Goal: Register for event/course

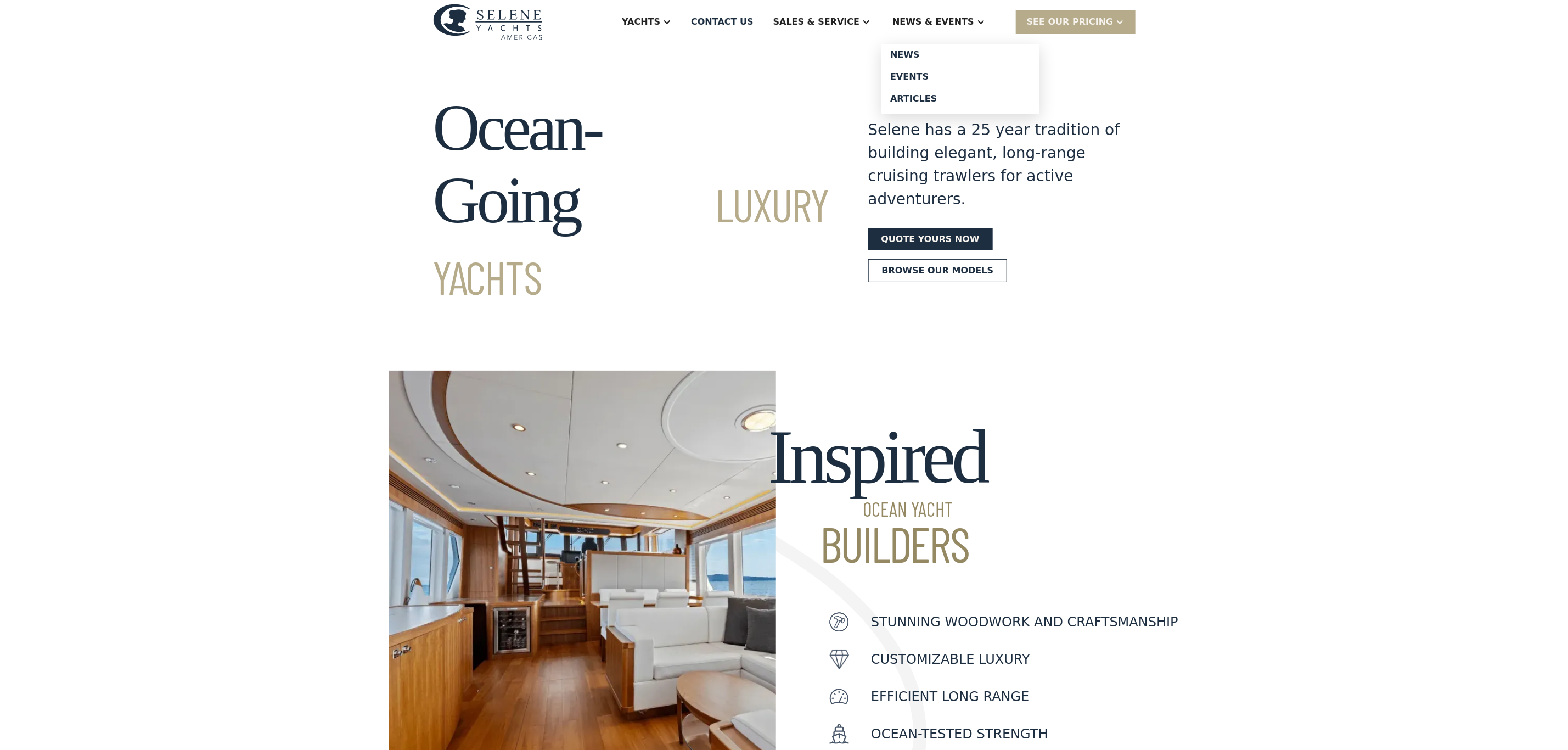
click at [956, 20] on div "News & EVENTS" at bounding box center [933, 22] width 82 height 13
click at [933, 76] on div "Events" at bounding box center [959, 76] width 141 height 8
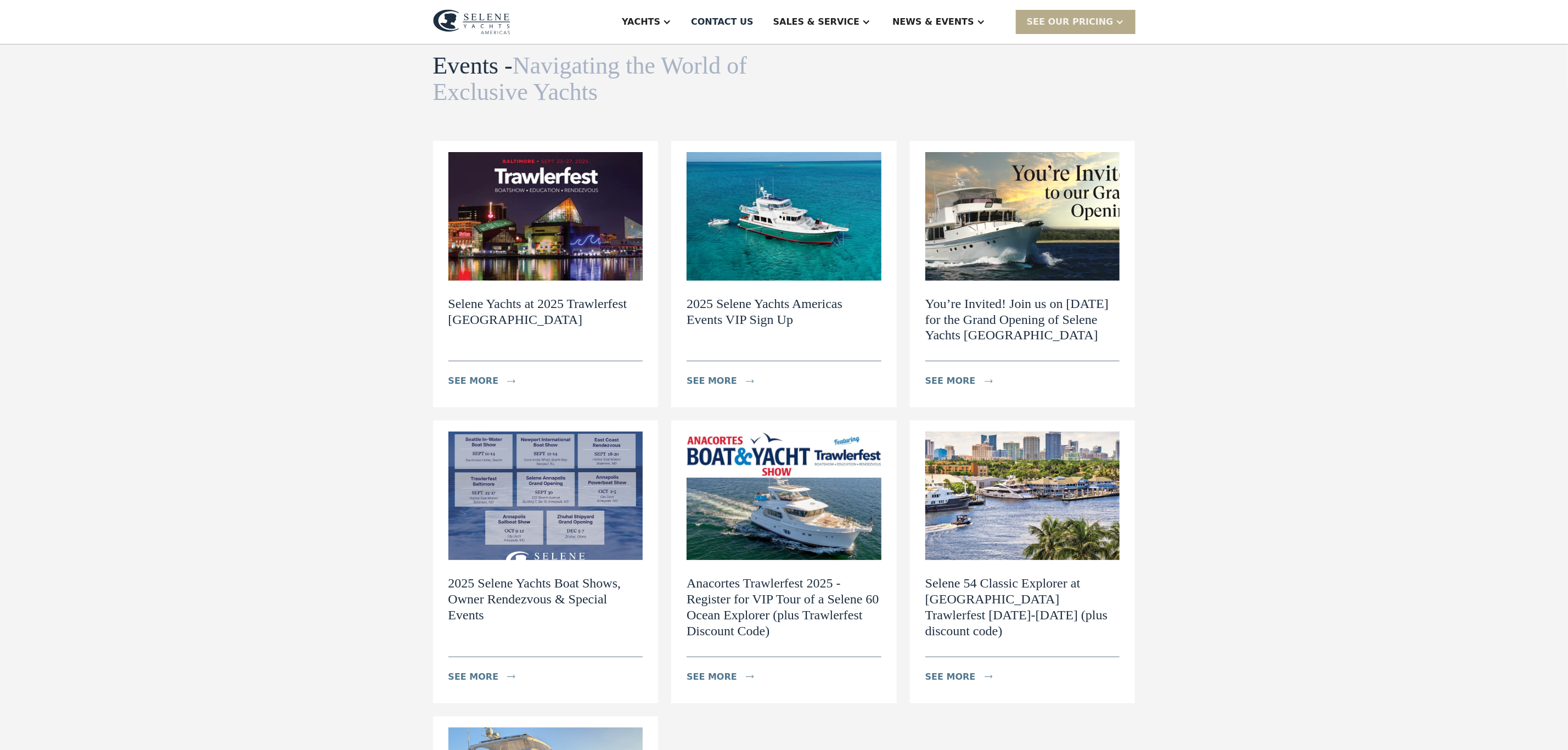
scroll to position [82, 0]
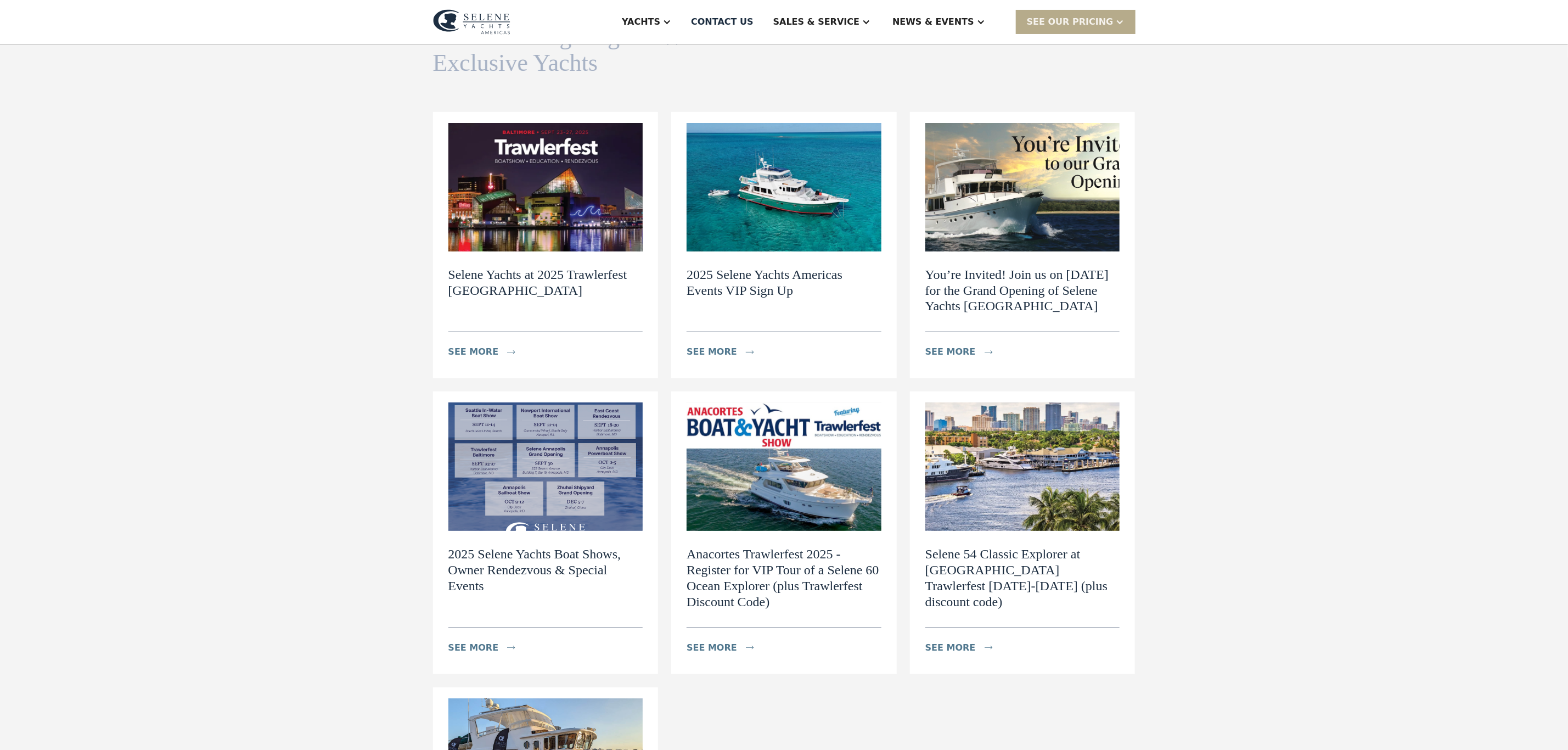
click at [950, 296] on h2 "You’re Invited! Join us on [DATE] for the Grand Opening of Selene Yachts [GEOGR…" at bounding box center [1022, 290] width 194 height 47
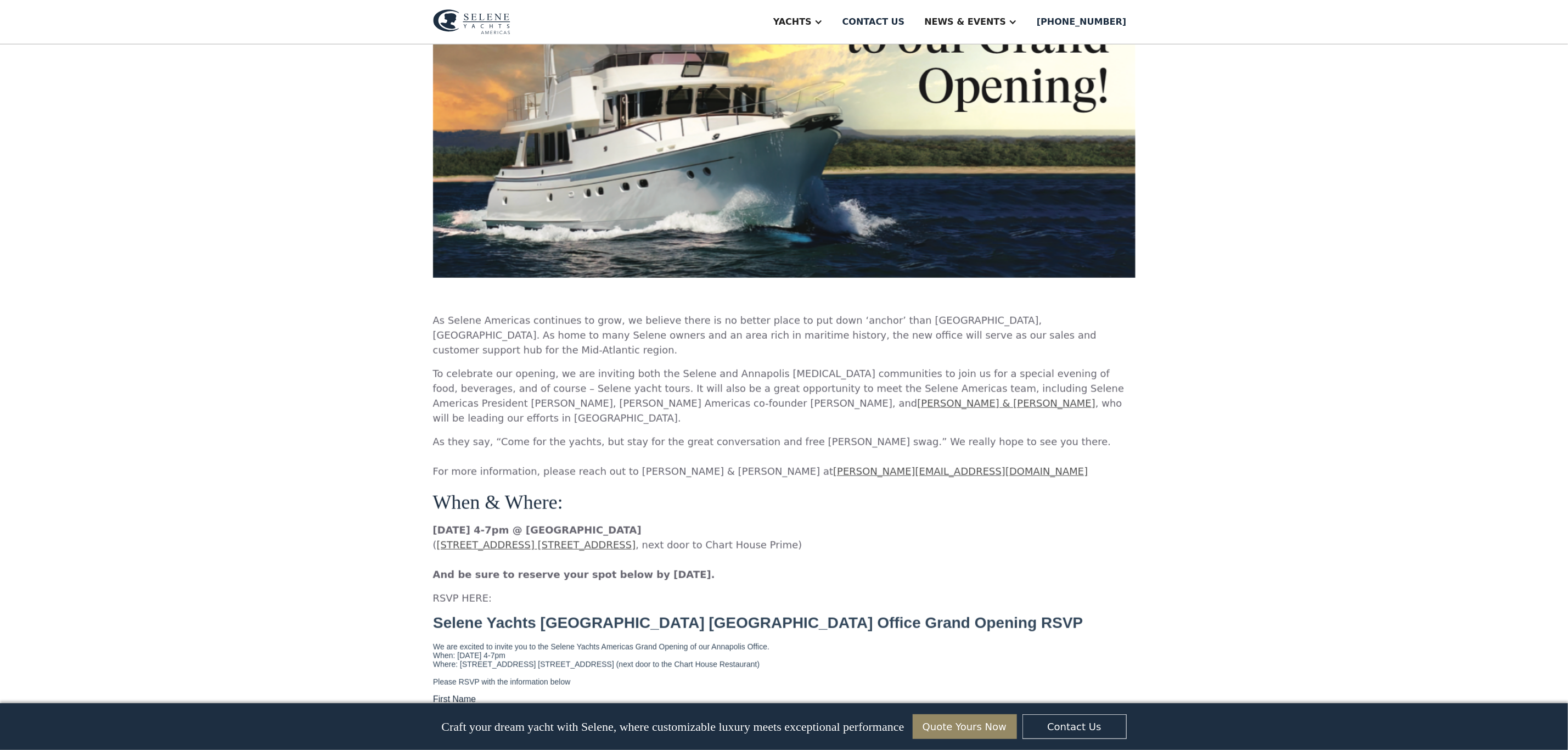
scroll to position [576, 0]
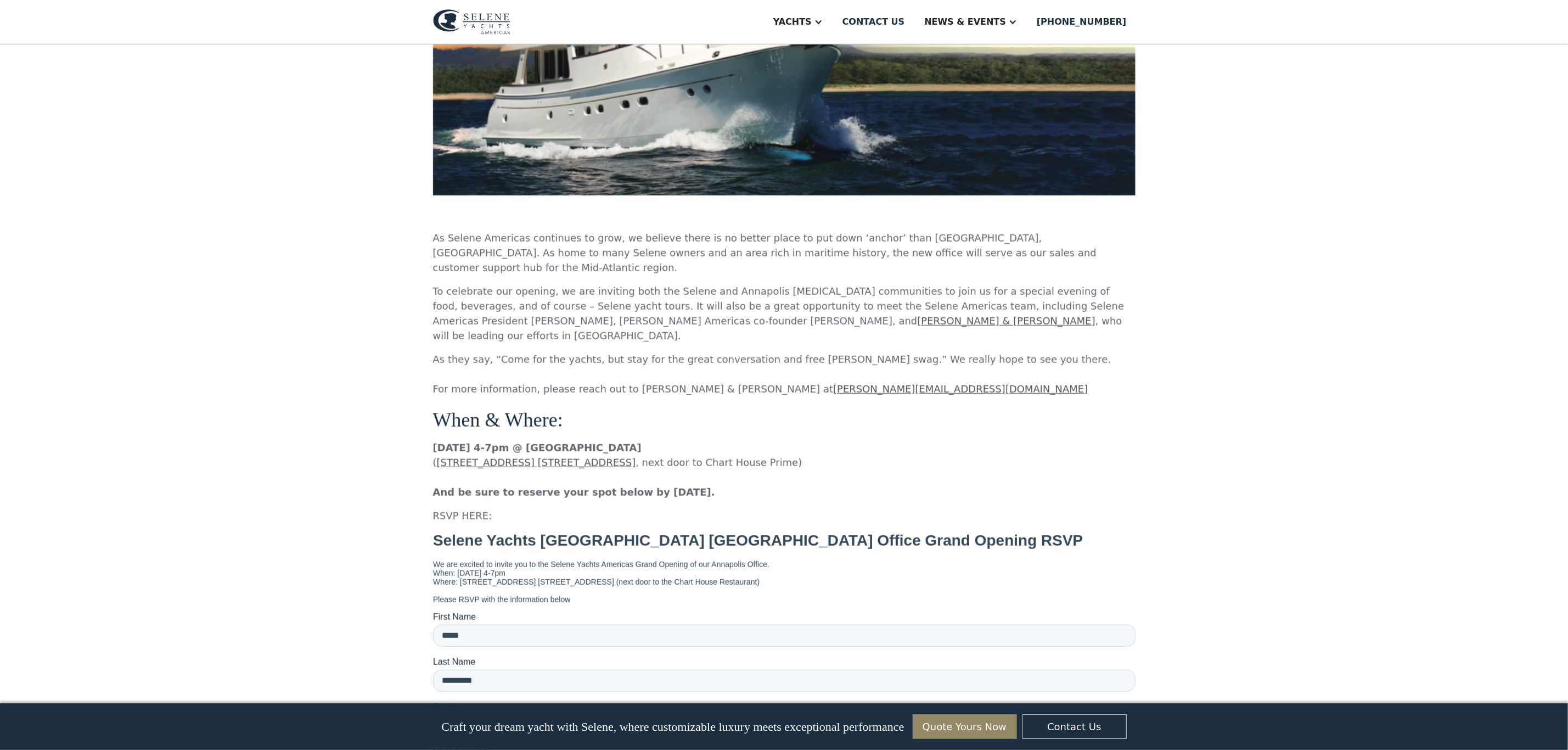
drag, startPoint x: 744, startPoint y: 462, endPoint x: 427, endPoint y: 242, distance: 385.9
click at [427, 242] on div "You’re Invited! Join us on September 30th for the Grand Opening of Selene Yacht…" at bounding box center [784, 259] width 1568 height 1581
copy div "As Selene Americas continues to grow, we believe there is no better place to pu…"
click at [351, 155] on div "You’re Invited! Join us on September 30th for the Grand Opening of Selene Yacht…" at bounding box center [784, 259] width 1568 height 1581
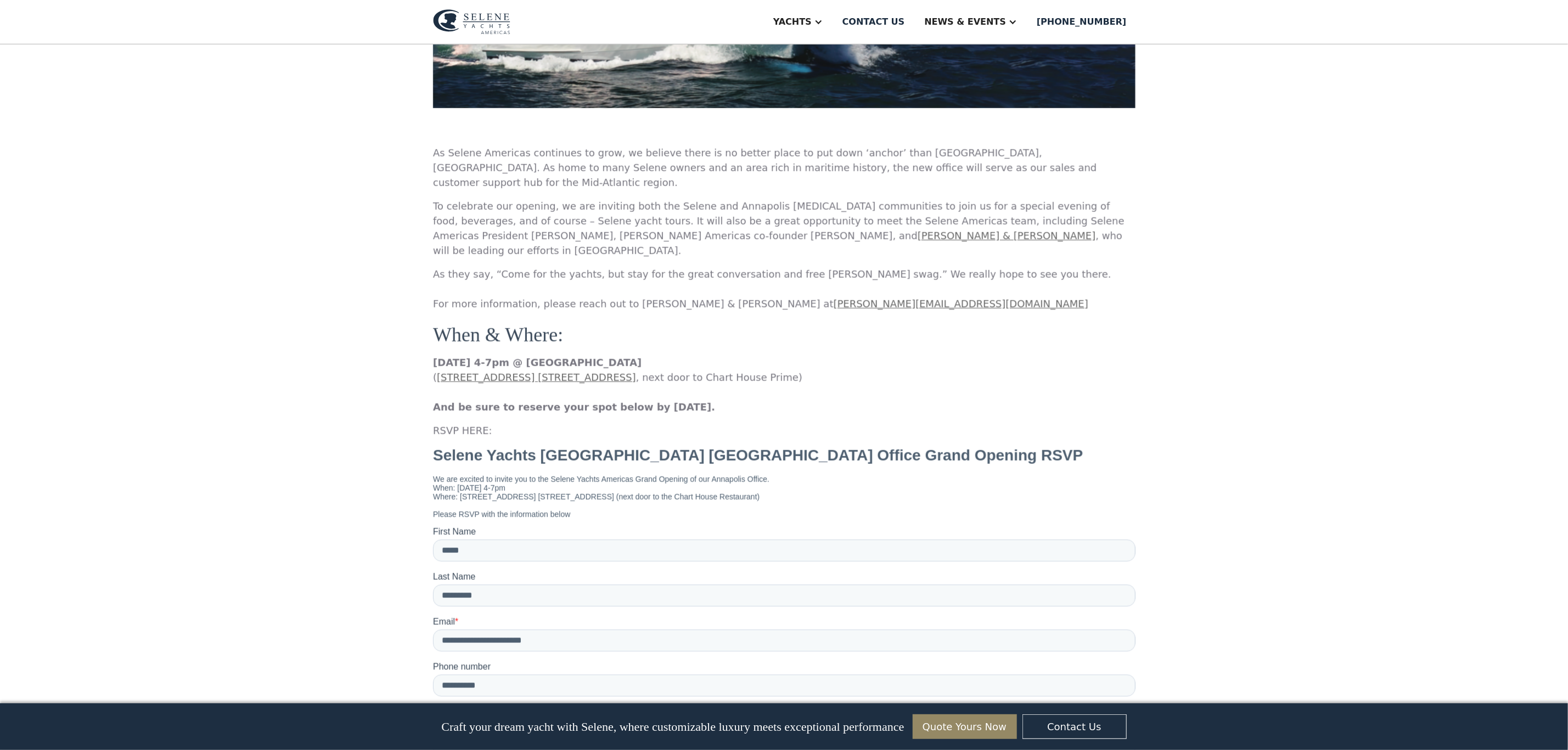
scroll to position [987, 0]
